Goal: Information Seeking & Learning: Learn about a topic

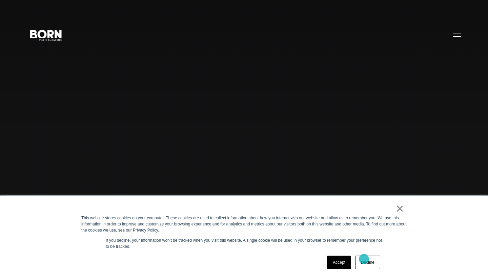
click at [364, 261] on link "Decline" at bounding box center [367, 263] width 25 height 14
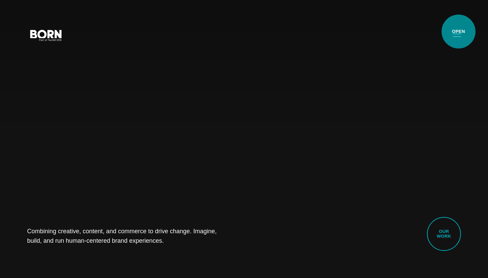
click at [458, 32] on button "Primary Menu" at bounding box center [457, 35] width 16 height 14
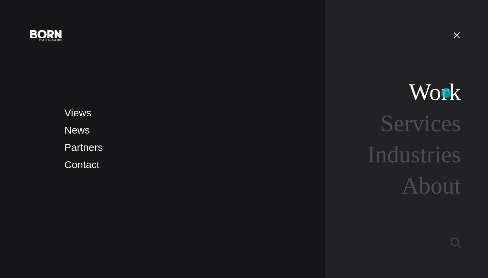
click at [446, 93] on link "Work" at bounding box center [435, 92] width 52 height 26
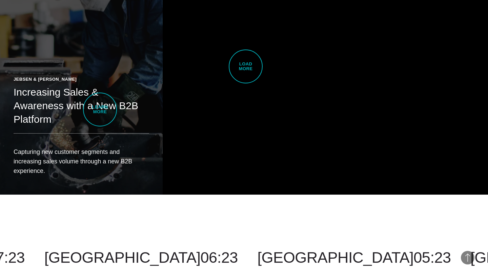
scroll to position [1740, 0]
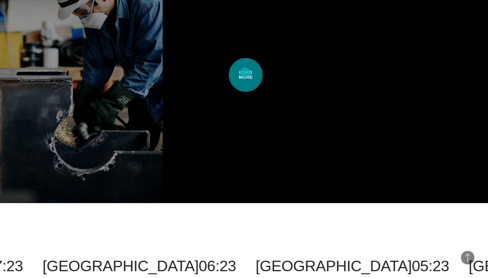
click at [245, 73] on span "Load More" at bounding box center [246, 75] width 34 height 34
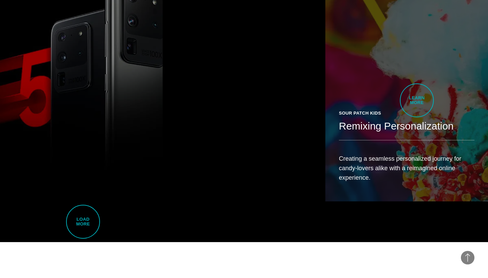
scroll to position [3022, 0]
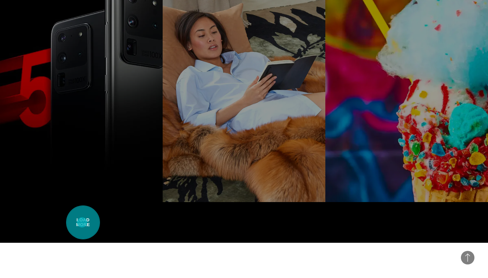
click at [84, 232] on span "Load More" at bounding box center [83, 222] width 34 height 34
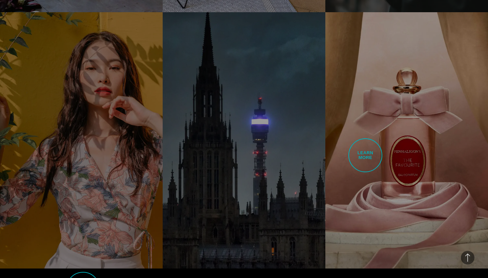
scroll to position [4282, 0]
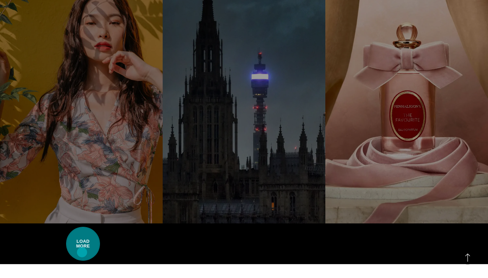
click at [82, 252] on span "Load More" at bounding box center [83, 244] width 34 height 34
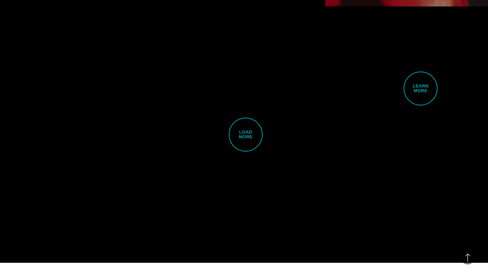
scroll to position [5780, 0]
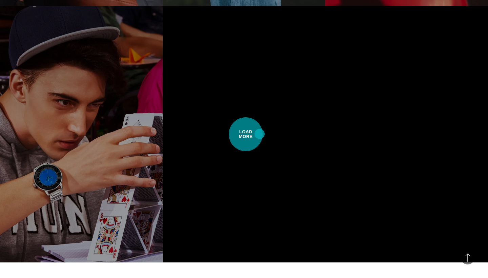
click at [260, 134] on span "Load More" at bounding box center [246, 134] width 34 height 34
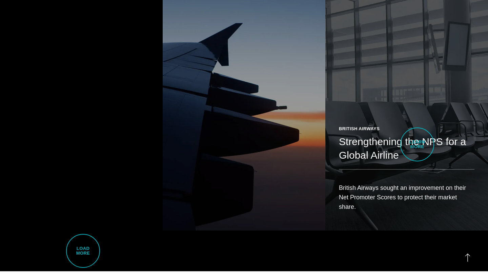
scroll to position [6868, 0]
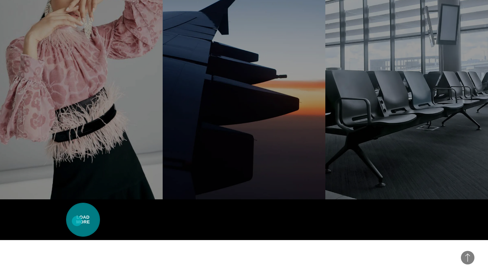
click at [89, 232] on span "Load More" at bounding box center [83, 220] width 34 height 34
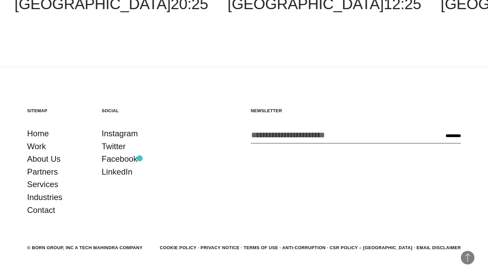
scroll to position [7412, 0]
click at [49, 198] on link "Industries" at bounding box center [44, 196] width 35 height 13
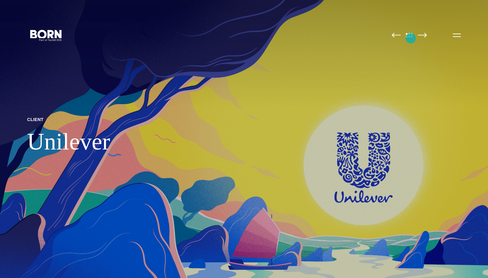
click at [411, 38] on link at bounding box center [409, 35] width 14 height 7
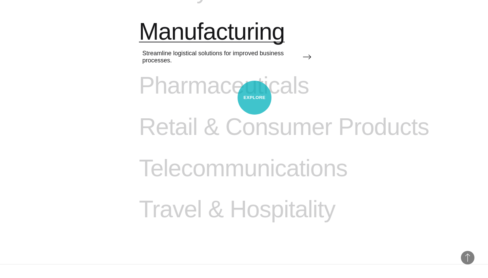
scroll to position [787, 0]
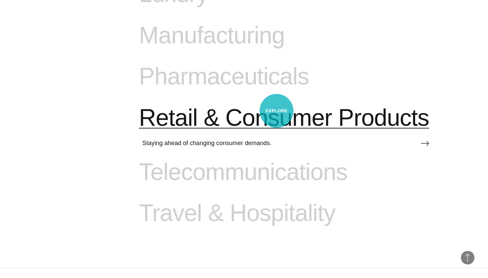
click at [280, 107] on span "Retail & Consumer Products" at bounding box center [284, 118] width 290 height 28
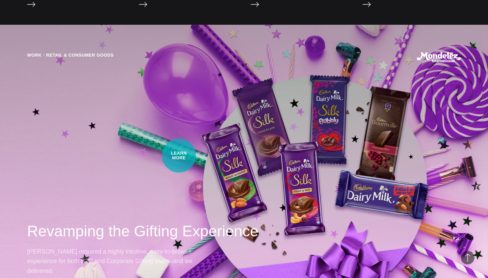
scroll to position [1878, 0]
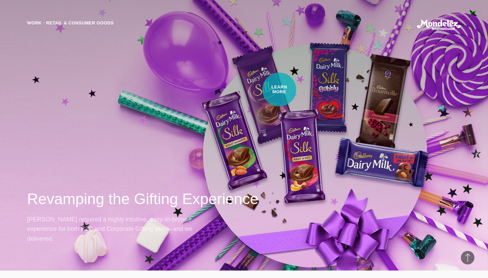
click at [282, 93] on div "Work・Retail & Consumer Goods Revamping the Gifting Experience Mondelez required…" at bounding box center [244, 132] width 488 height 278
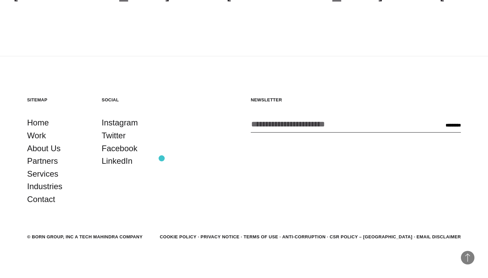
scroll to position [2484, 0]
click at [41, 148] on link "About Us" at bounding box center [44, 148] width 34 height 13
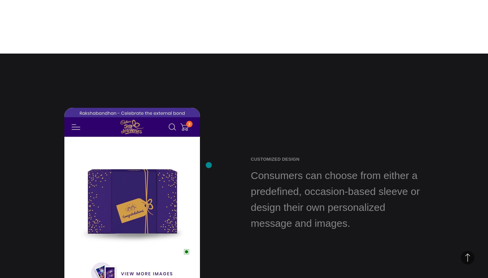
scroll to position [977, 0]
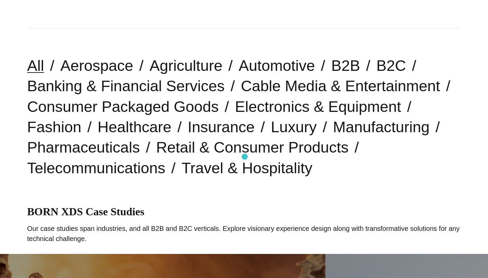
scroll to position [153, 0]
click at [203, 146] on link "Retail & Consumer Products" at bounding box center [252, 146] width 192 height 17
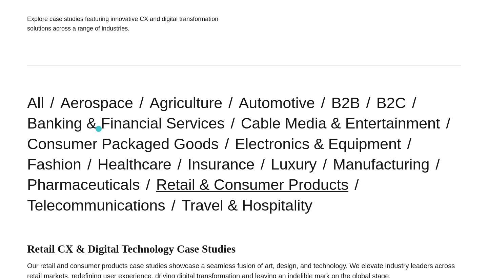
scroll to position [116, 0]
click at [378, 102] on link "B2C" at bounding box center [391, 102] width 30 height 17
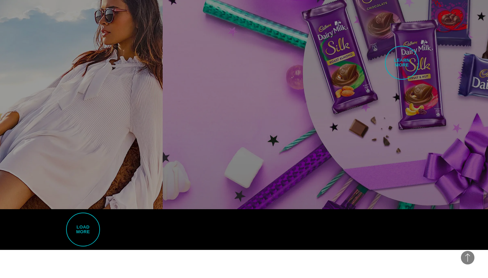
scroll to position [1752, 0]
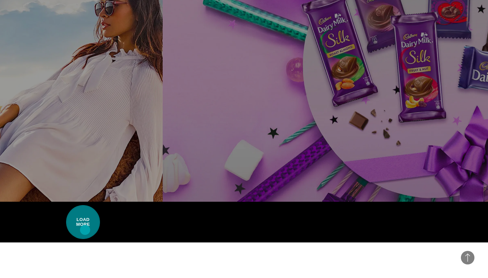
click at [85, 230] on span "Load More" at bounding box center [83, 222] width 34 height 34
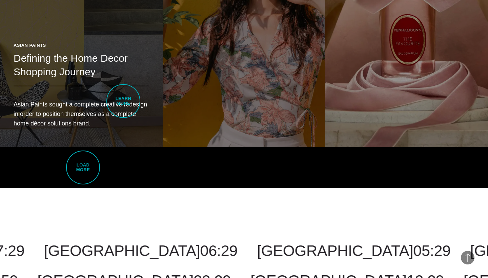
scroll to position [3089, 0]
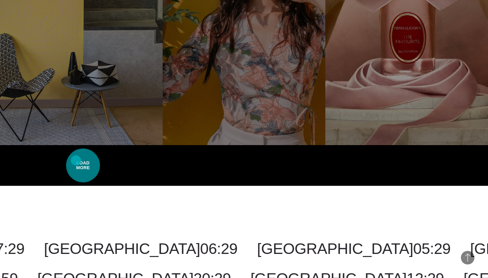
click at [77, 161] on span "Load More" at bounding box center [83, 165] width 34 height 34
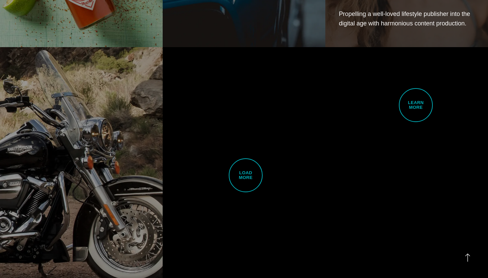
scroll to position [4475, 0]
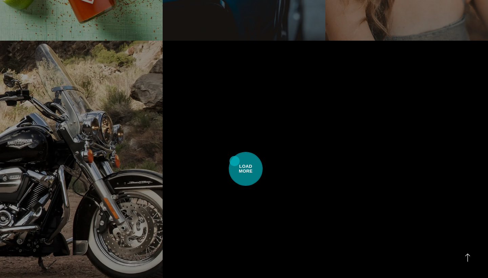
click at [234, 161] on span "Load More" at bounding box center [246, 169] width 34 height 34
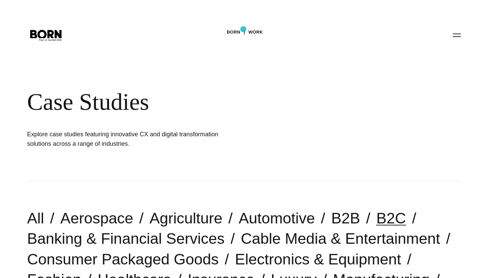
scroll to position [0, 0]
click at [261, 33] on link "Work" at bounding box center [255, 32] width 15 height 10
click at [46, 37] on icon at bounding box center [42, 33] width 12 height 10
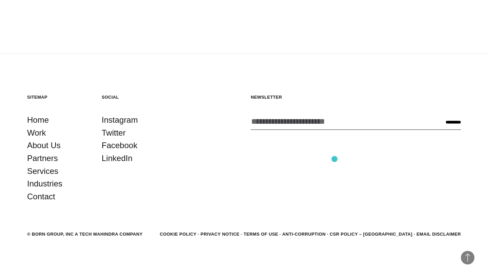
scroll to position [1987, 0]
click at [47, 145] on span "and Enterprise Commerce" at bounding box center [220, 151] width 386 height 28
click at [46, 145] on span "and Enterprise Commerce" at bounding box center [220, 151] width 386 height 28
click at [34, 145] on span "and Enterprise Commerce" at bounding box center [220, 151] width 386 height 28
click at [50, 145] on span "and Enterprise Commerce" at bounding box center [220, 151] width 386 height 28
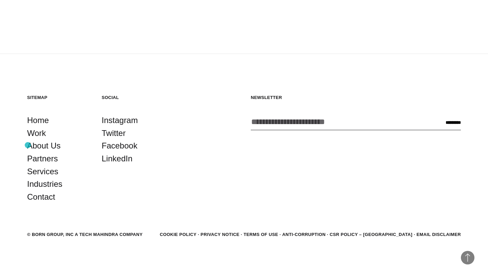
click at [28, 145] on span "and Enterprise Commerce" at bounding box center [220, 151] width 386 height 28
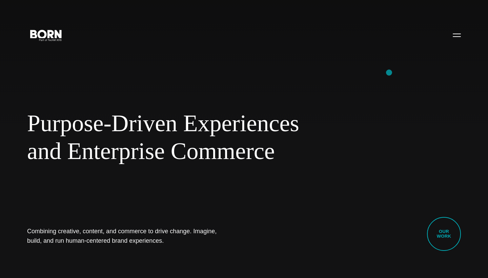
scroll to position [0, 0]
click at [457, 36] on button "Primary Menu" at bounding box center [457, 35] width 16 height 14
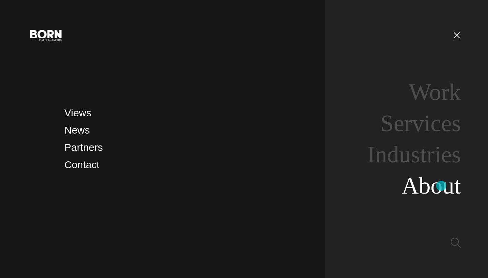
click at [441, 186] on link "About" at bounding box center [431, 185] width 59 height 26
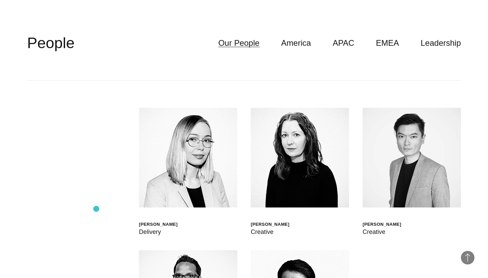
scroll to position [1858, 0]
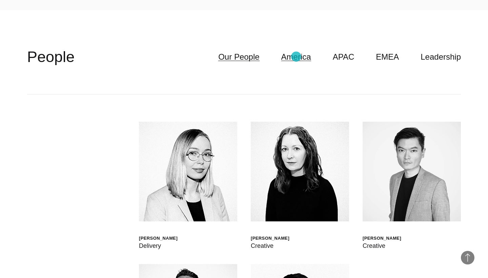
click at [296, 57] on link "America" at bounding box center [296, 56] width 30 height 13
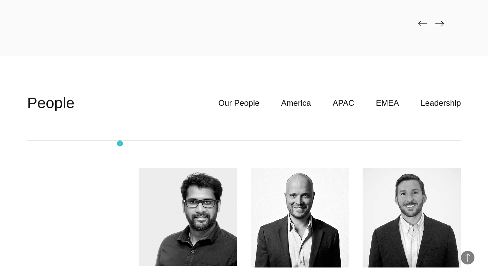
scroll to position [1816, 0]
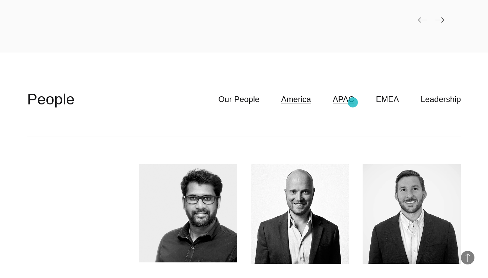
click at [352, 102] on link "APAC" at bounding box center [344, 99] width 22 height 13
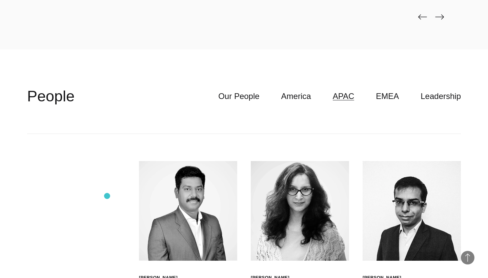
scroll to position [1813, 0]
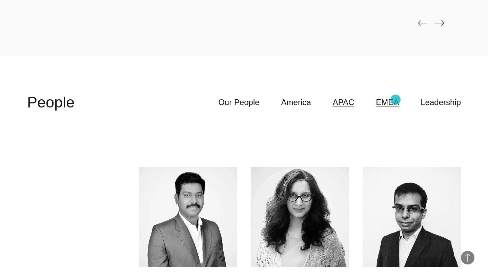
click at [395, 100] on link "EMEA" at bounding box center [387, 102] width 23 height 13
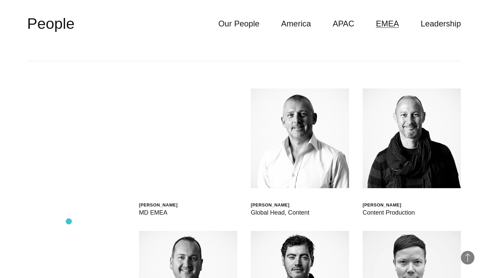
scroll to position [1774, 0]
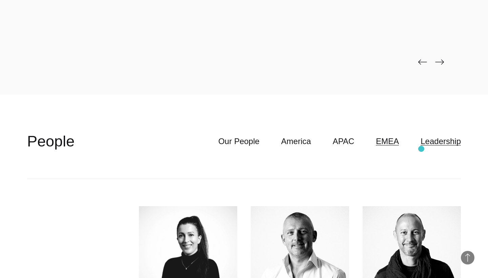
click at [436, 139] on link "Leadership" at bounding box center [441, 141] width 40 height 13
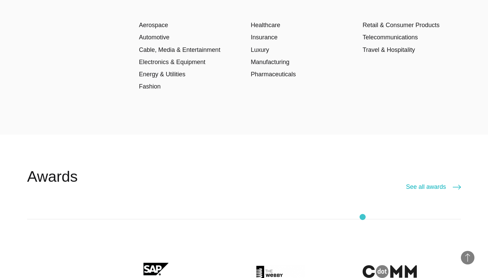
scroll to position [1142, 0]
